Goal: Task Accomplishment & Management: Manage account settings

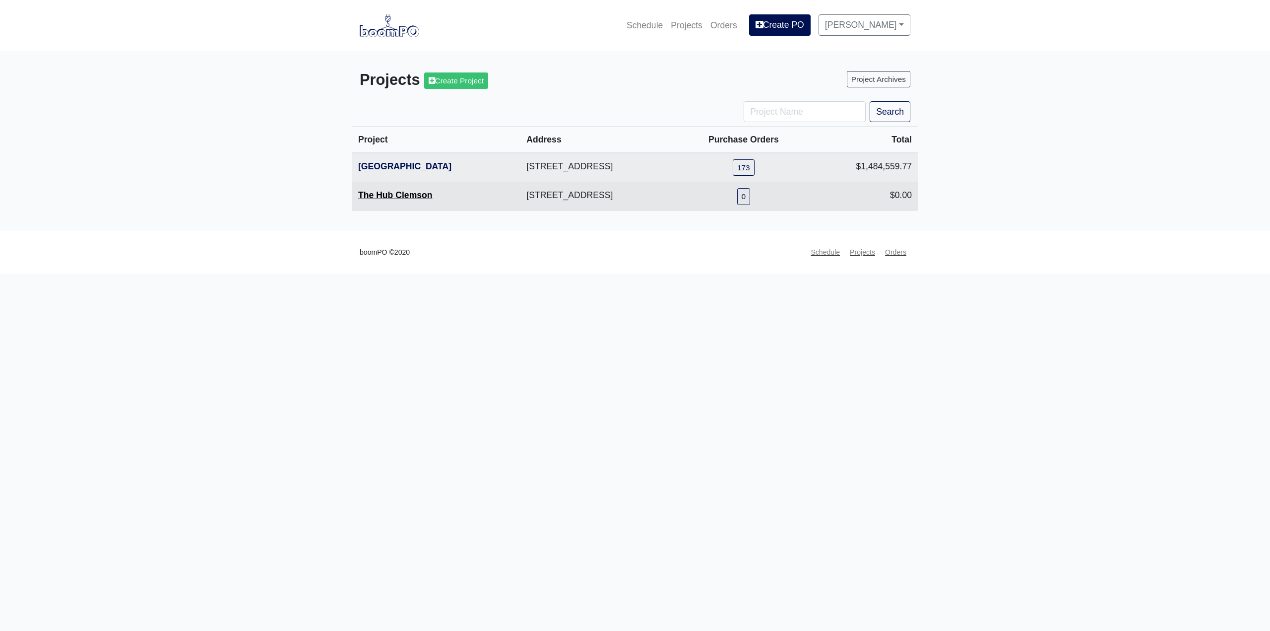
click at [403, 196] on link "The Hub Clemson" at bounding box center [395, 195] width 74 height 10
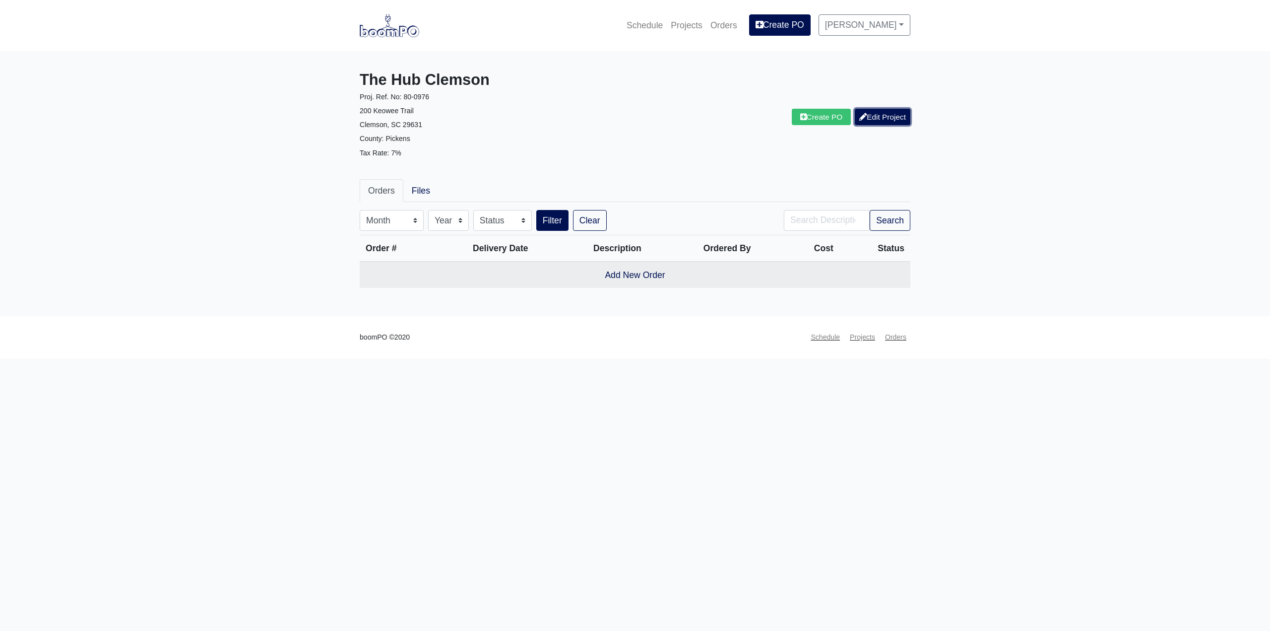
click at [880, 123] on link "Edit Project" at bounding box center [883, 117] width 56 height 16
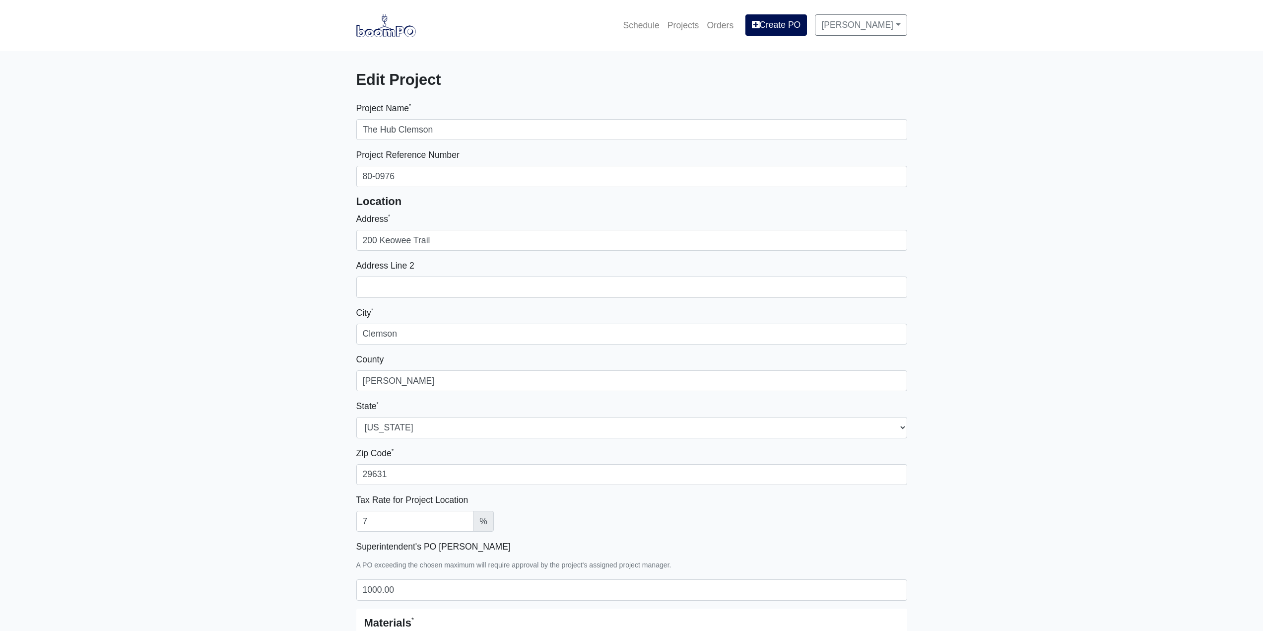
select select
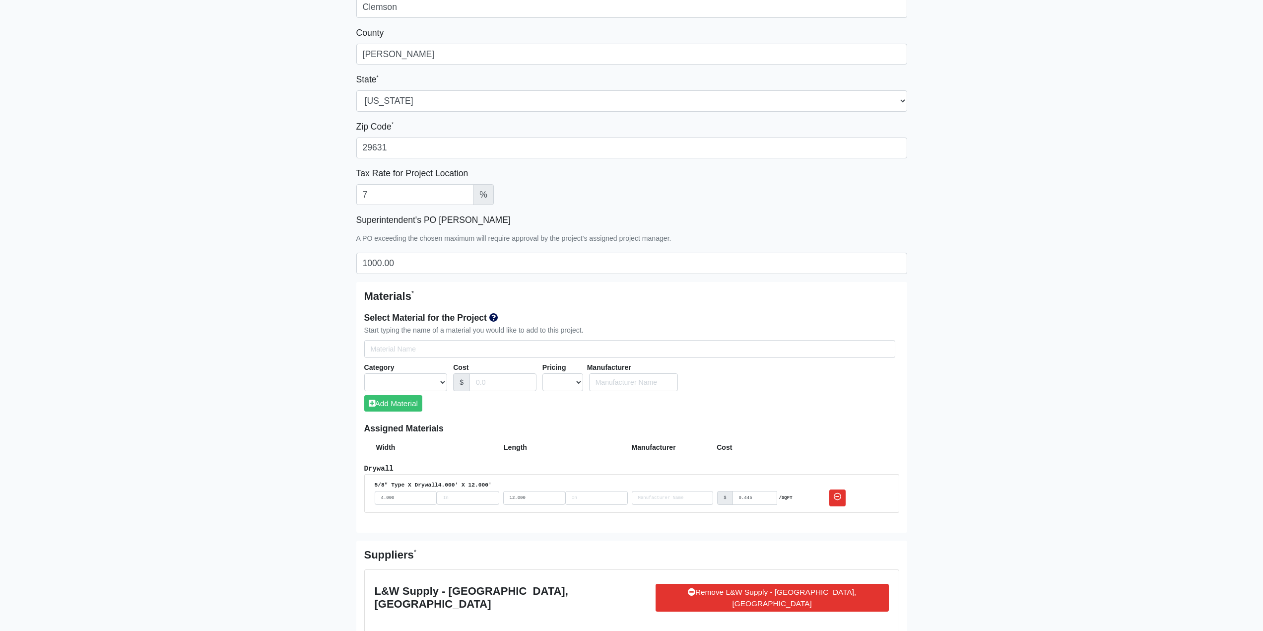
scroll to position [298, 0]
